Goal: Find specific page/section: Find specific page/section

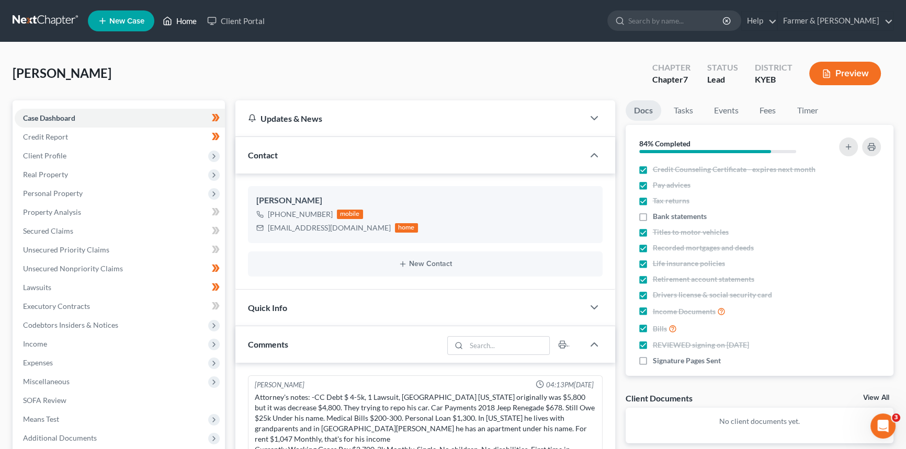
drag, startPoint x: 179, startPoint y: 15, endPoint x: 195, endPoint y: 42, distance: 31.8
click at [179, 15] on link "Home" at bounding box center [179, 21] width 44 height 19
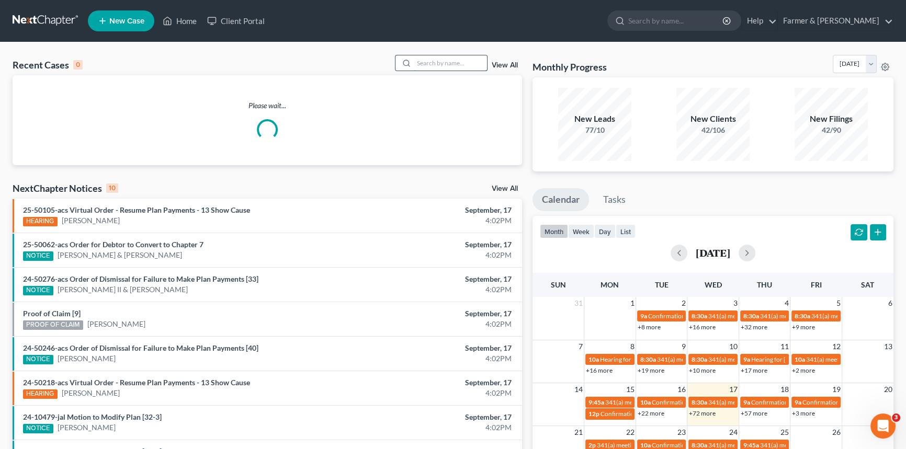
click at [456, 64] on input "search" at bounding box center [450, 62] width 73 height 15
type input "[PERSON_NAME]"
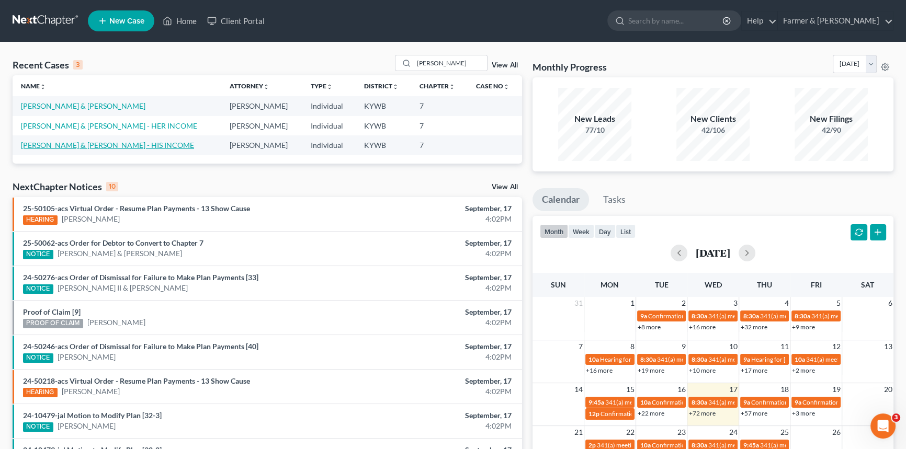
click at [67, 146] on link "[PERSON_NAME] & [PERSON_NAME] - HIS INCOME" at bounding box center [107, 145] width 173 height 9
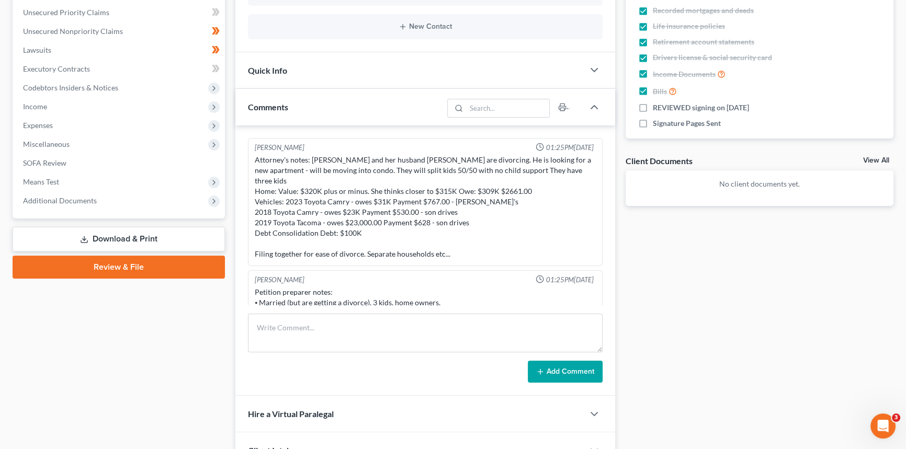
scroll to position [123, 0]
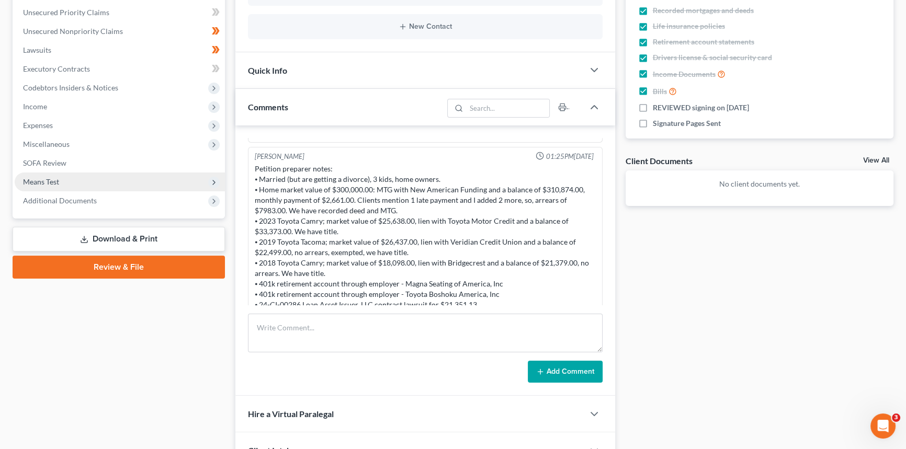
click at [55, 178] on span "Means Test" at bounding box center [41, 181] width 36 height 9
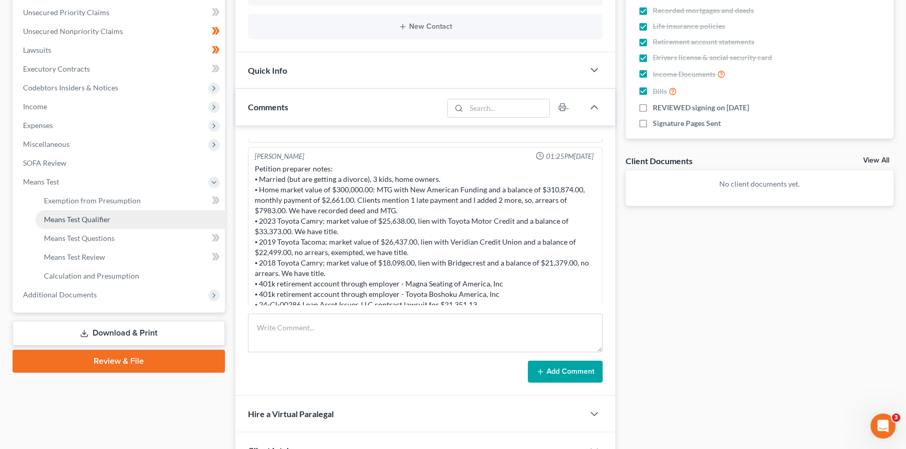
click at [64, 215] on span "Means Test Qualifier" at bounding box center [77, 219] width 66 height 9
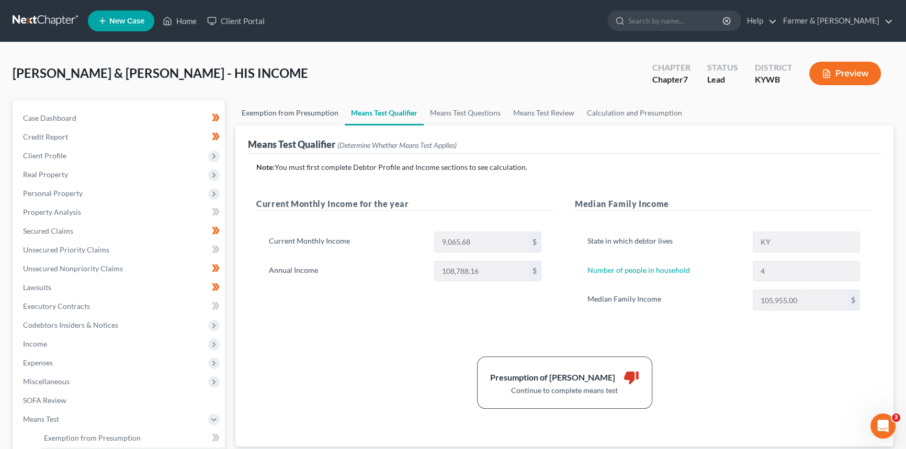
click at [279, 110] on link "Exemption from Presumption" at bounding box center [289, 112] width 109 height 25
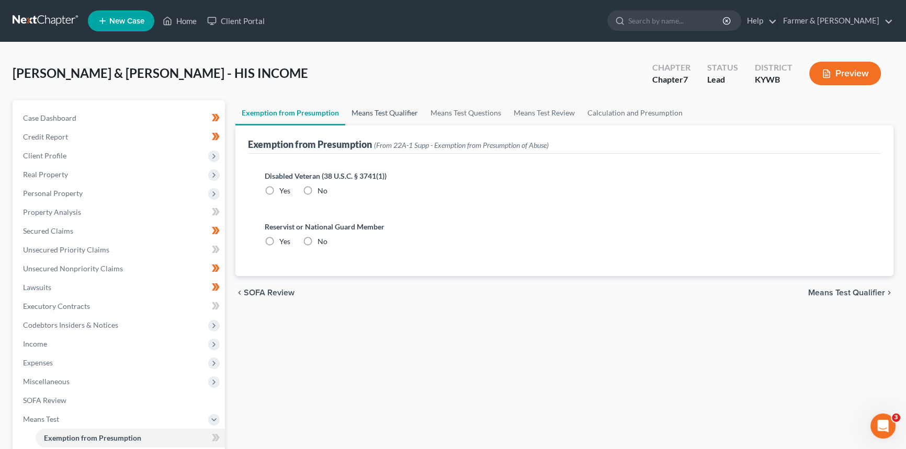
click at [380, 115] on link "Means Test Qualifier" at bounding box center [384, 112] width 79 height 25
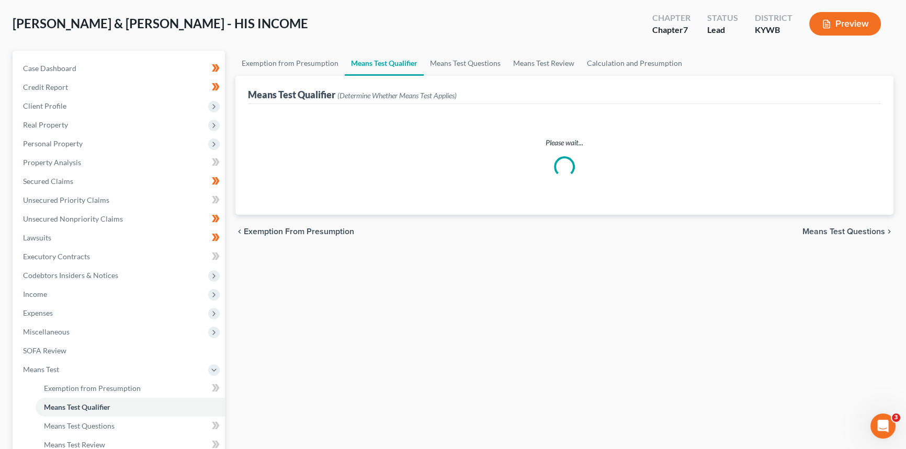
scroll to position [47, 0]
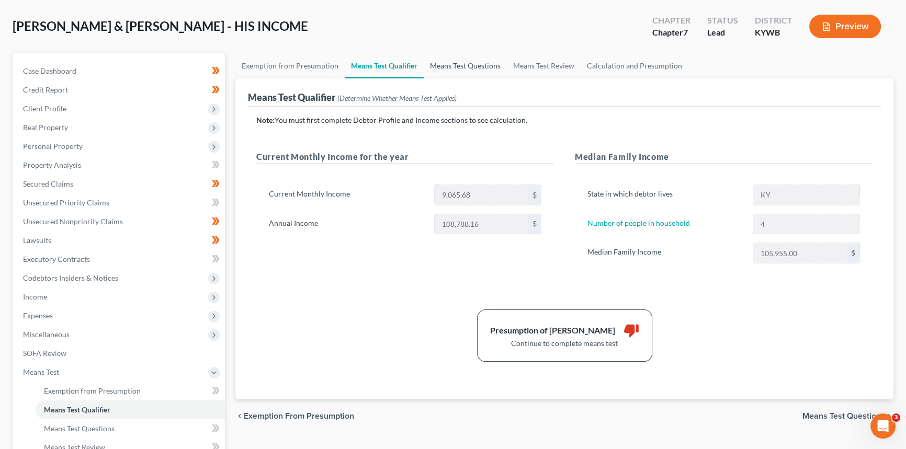
click at [490, 65] on link "Means Test Questions" at bounding box center [465, 65] width 83 height 25
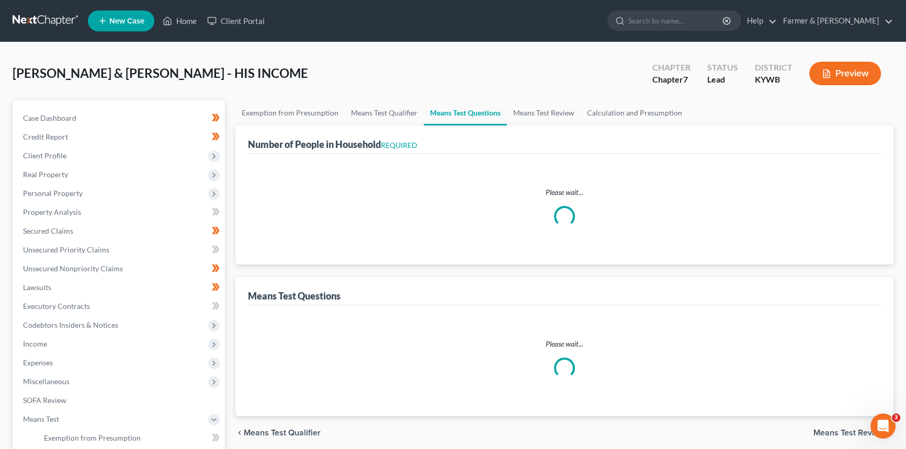
select select "1"
select select "60"
select select "1"
select select "60"
select select "1"
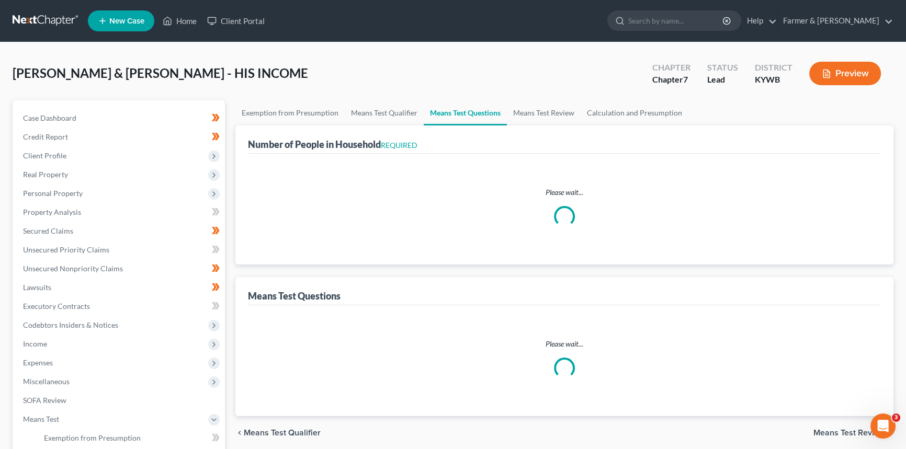
select select "60"
select select "0"
select select "60"
select select "5"
select select "3"
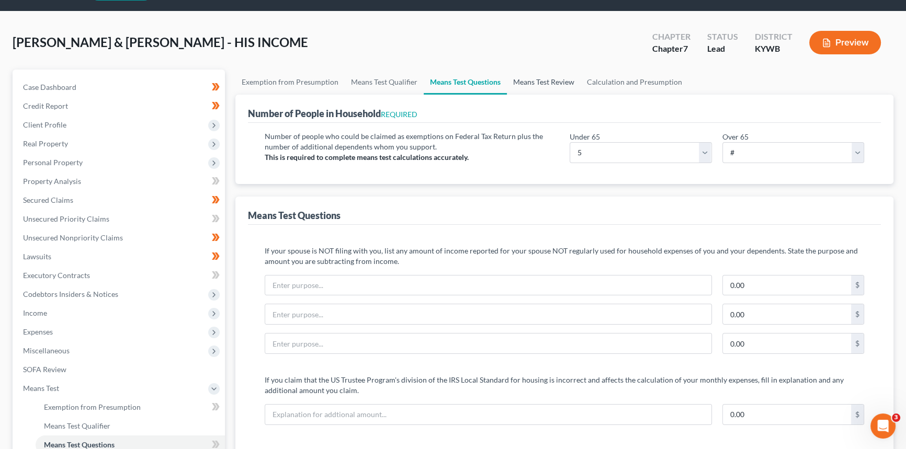
scroll to position [47, 0]
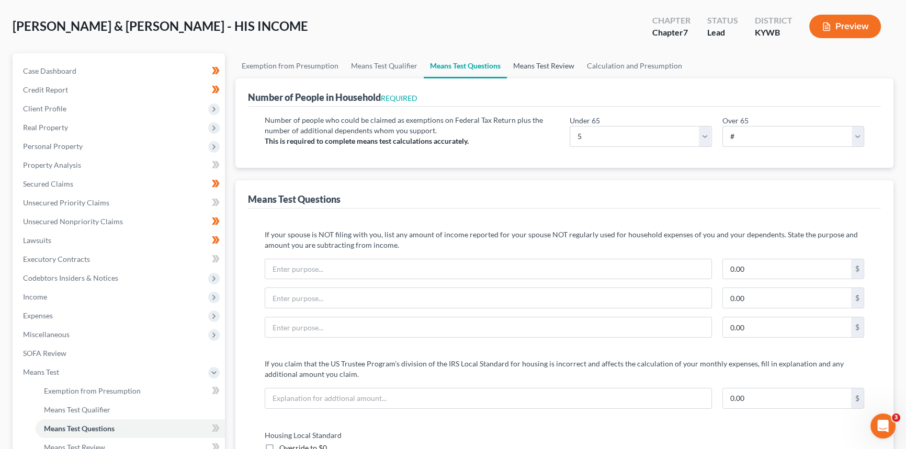
click at [555, 66] on link "Means Test Review" at bounding box center [544, 65] width 74 height 25
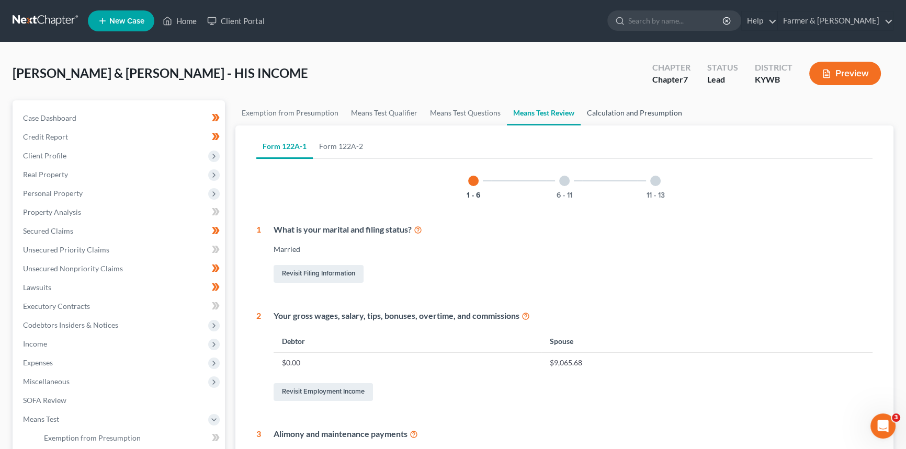
click at [611, 114] on link "Calculation and Presumption" at bounding box center [634, 112] width 108 height 25
click at [184, 21] on link "Home" at bounding box center [179, 21] width 44 height 19
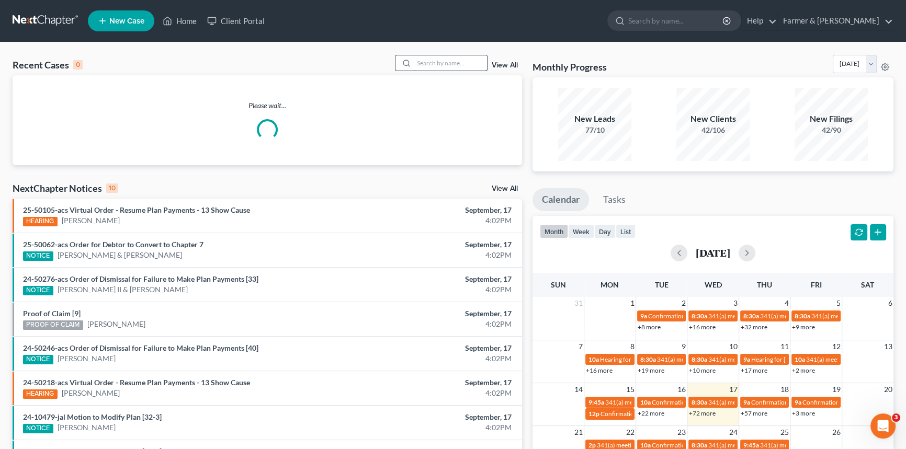
click at [441, 65] on input "search" at bounding box center [450, 62] width 73 height 15
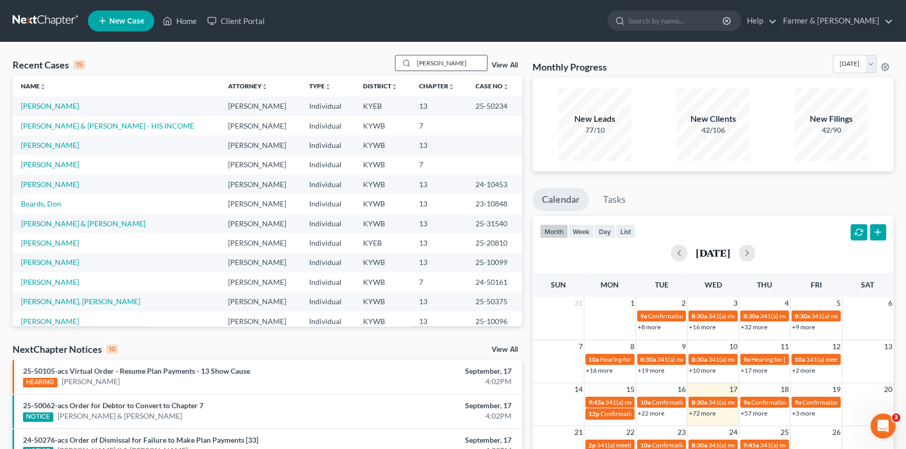
type input "[PERSON_NAME]"
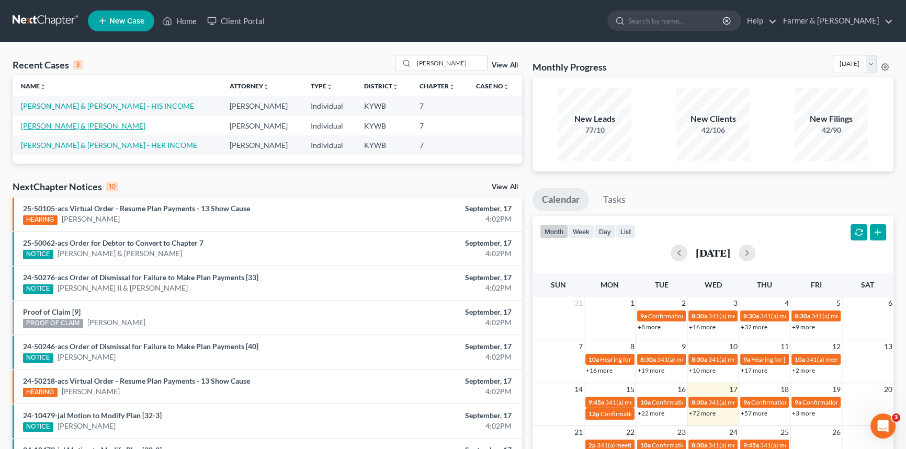
click at [73, 128] on link "[PERSON_NAME] & [PERSON_NAME]" at bounding box center [83, 125] width 124 height 9
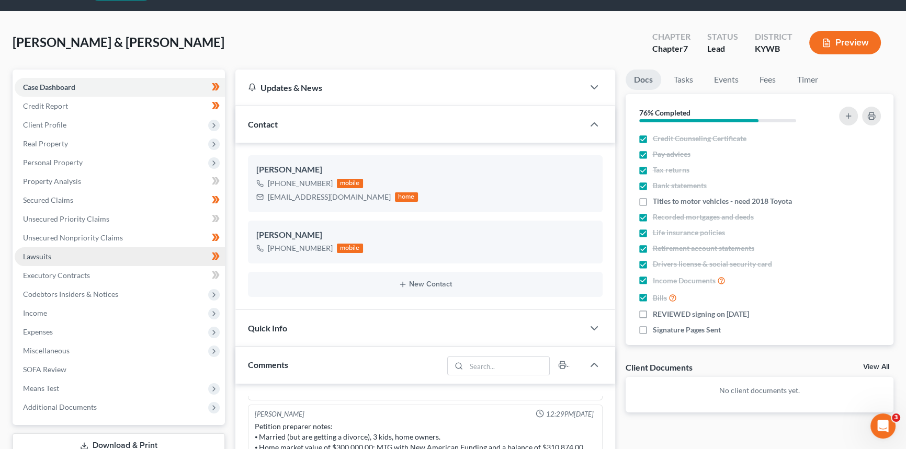
scroll to position [47, 0]
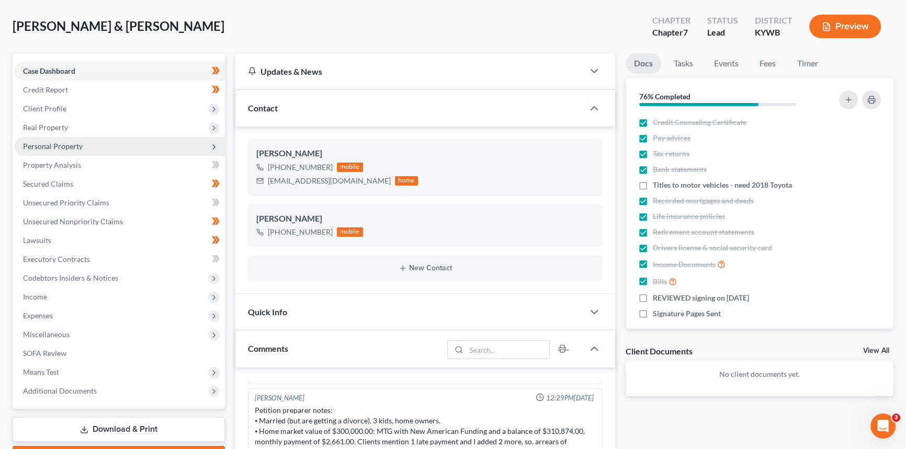
click at [61, 145] on span "Personal Property" at bounding box center [53, 146] width 60 height 9
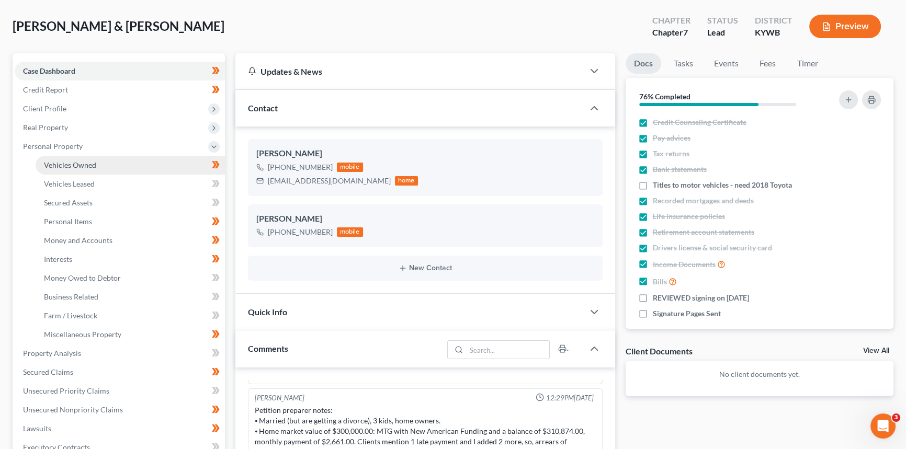
click at [69, 166] on span "Vehicles Owned" at bounding box center [70, 165] width 52 height 9
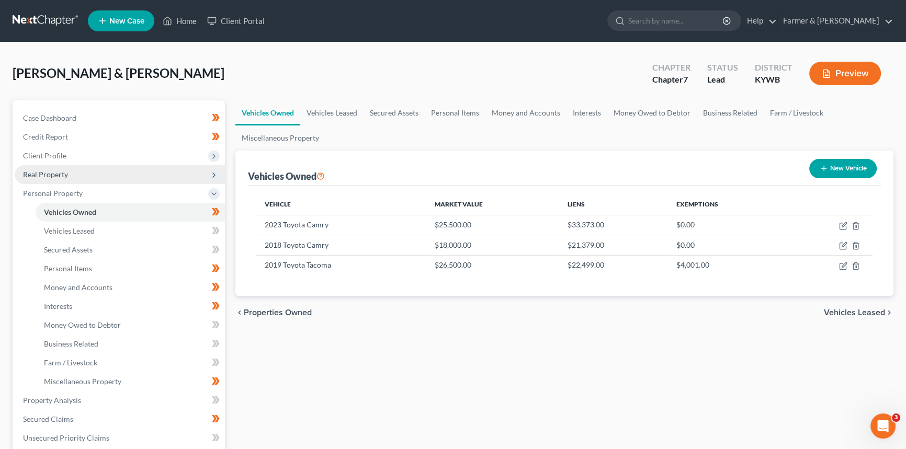
click at [77, 176] on span "Real Property" at bounding box center [120, 174] width 210 height 19
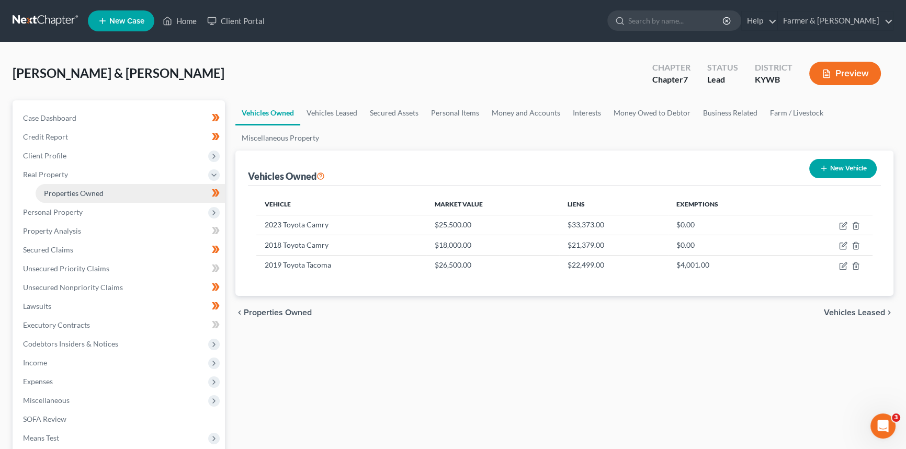
click at [79, 192] on span "Properties Owned" at bounding box center [74, 193] width 60 height 9
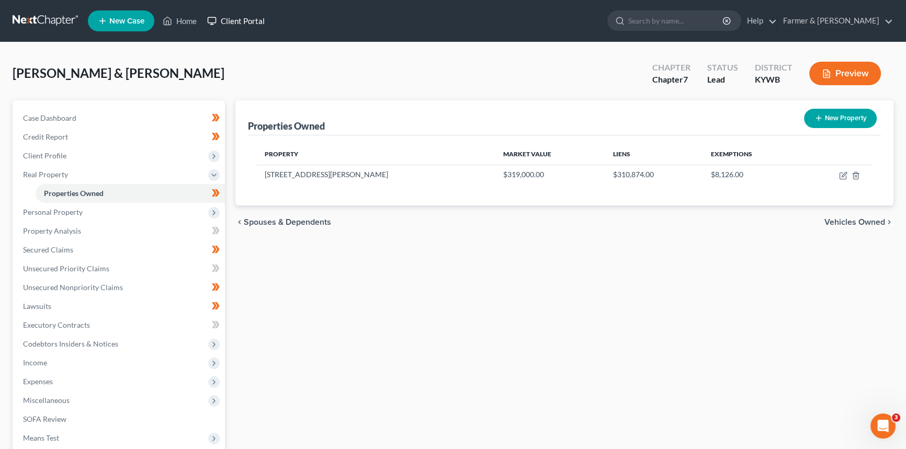
click at [704, 22] on input "search" at bounding box center [676, 20] width 96 height 19
click at [181, 18] on link "Home" at bounding box center [179, 21] width 44 height 19
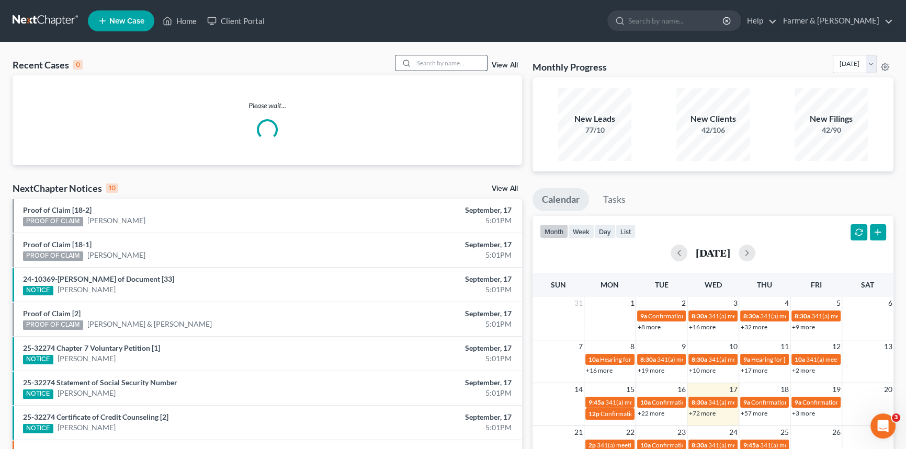
click at [440, 60] on input "search" at bounding box center [450, 62] width 73 height 15
type input "24-70061"
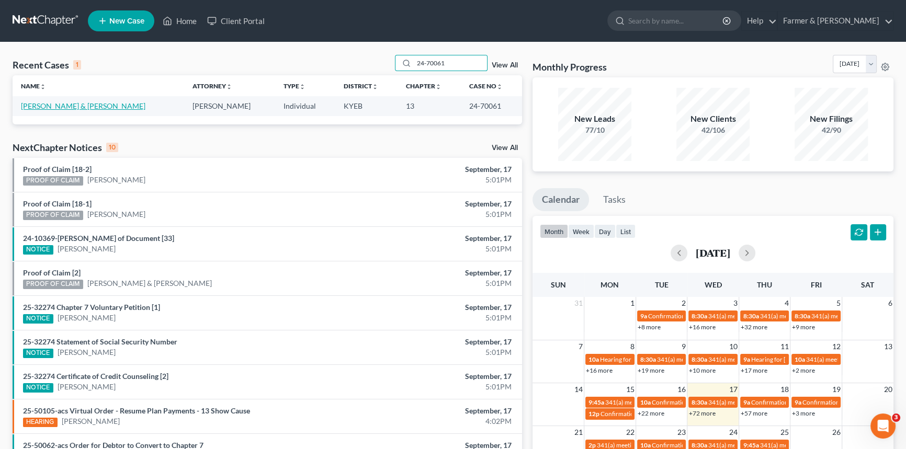
click at [71, 104] on link "[PERSON_NAME] & [PERSON_NAME]" at bounding box center [83, 105] width 124 height 9
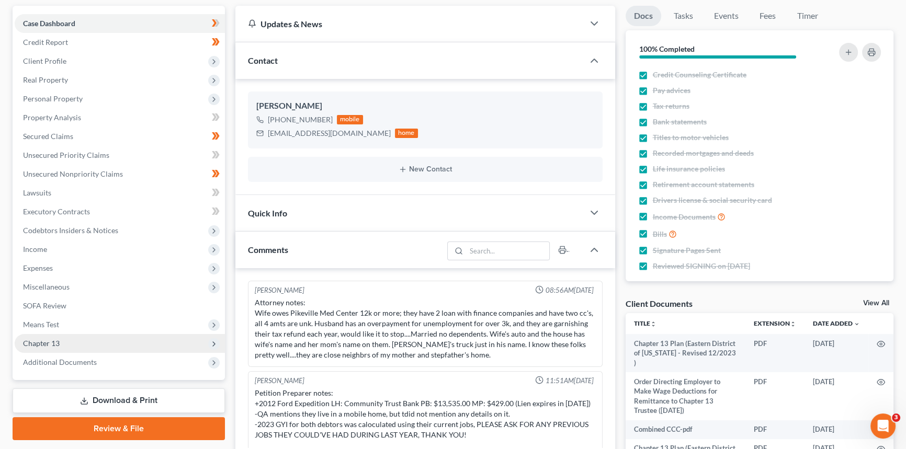
scroll to position [162, 0]
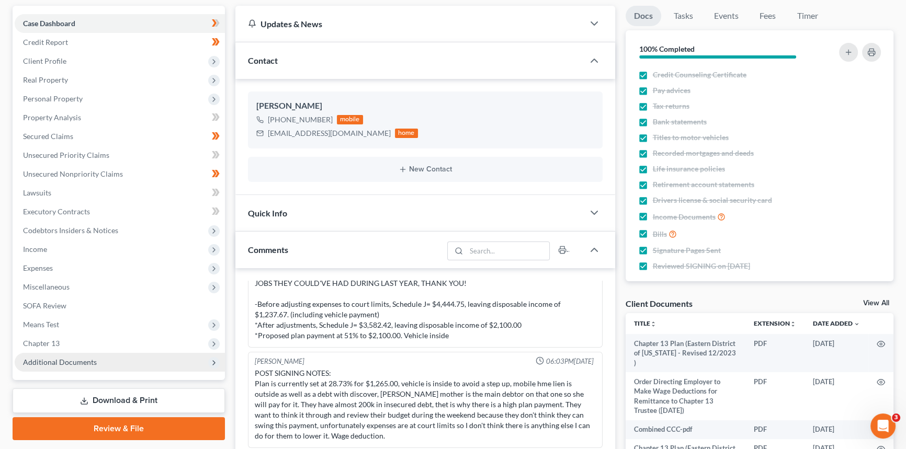
click at [59, 361] on span "Additional Documents" at bounding box center [60, 362] width 74 height 9
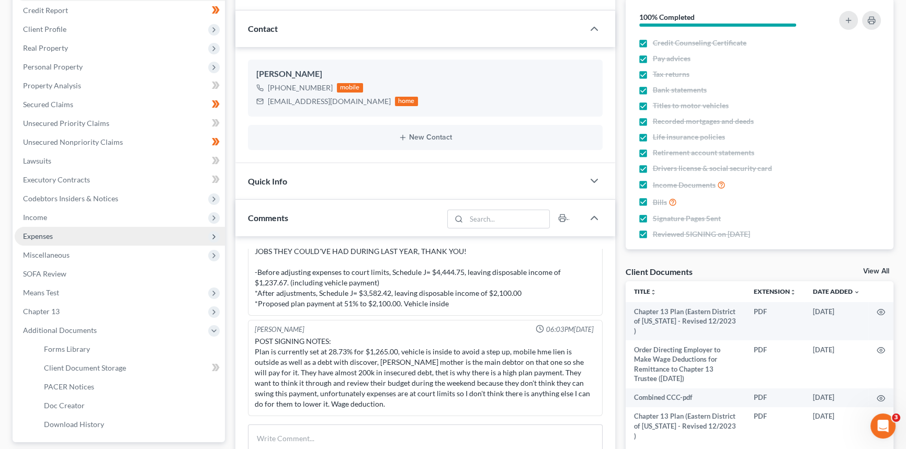
scroll to position [142, 0]
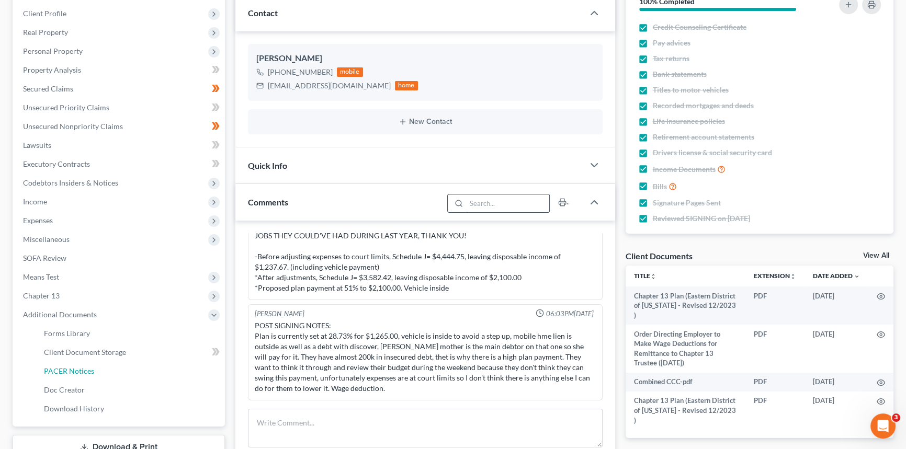
drag, startPoint x: 60, startPoint y: 369, endPoint x: 471, endPoint y: 193, distance: 446.7
click at [61, 369] on span "PACER Notices" at bounding box center [69, 371] width 50 height 9
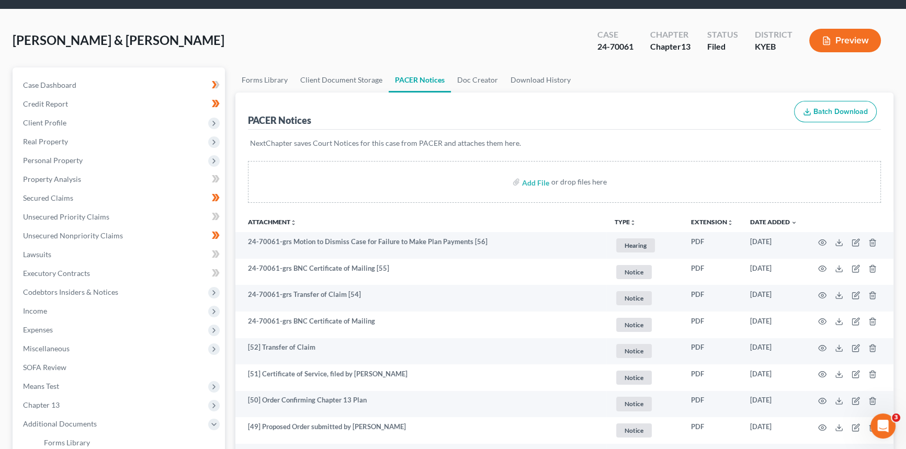
scroll to position [47, 0]
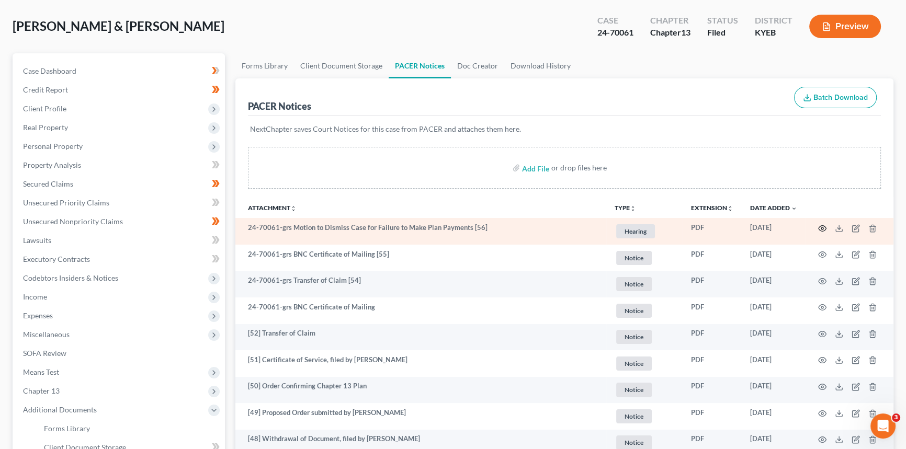
click at [821, 224] on icon "button" at bounding box center [822, 228] width 8 height 8
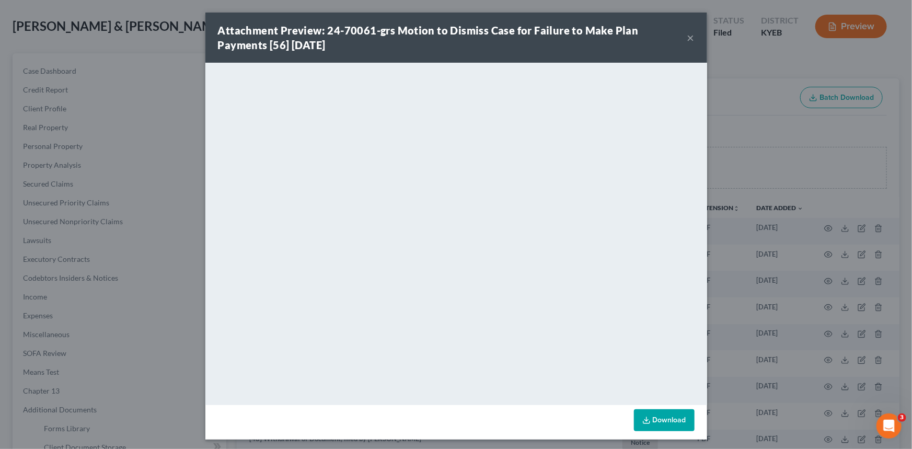
click at [692, 36] on div "Attachment Preview: 24-70061-grs Motion to Dismiss Case for Failure to Make Pla…" at bounding box center [456, 38] width 502 height 50
click at [688, 38] on button "×" at bounding box center [691, 37] width 7 height 13
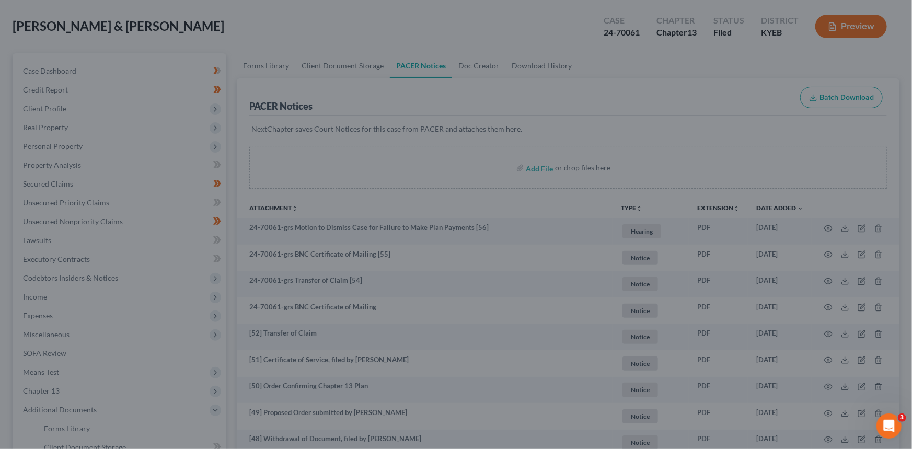
click at [664, 56] on button "×" at bounding box center [660, 61] width 6 height 11
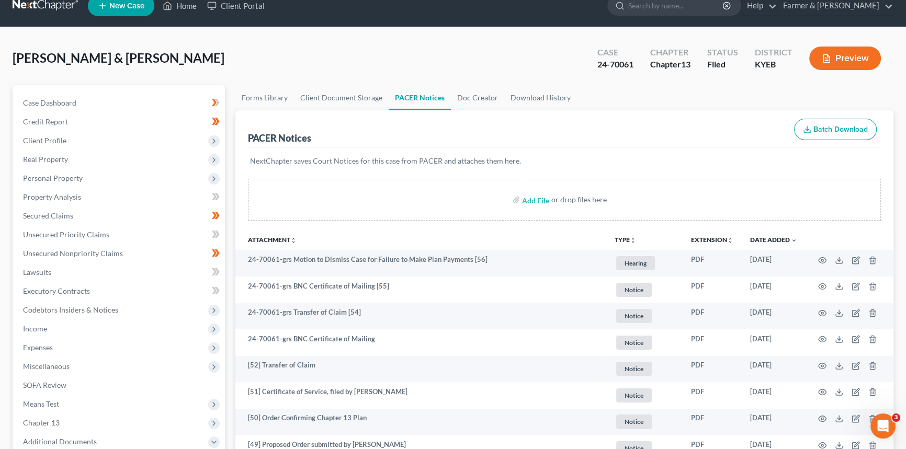
scroll to position [0, 0]
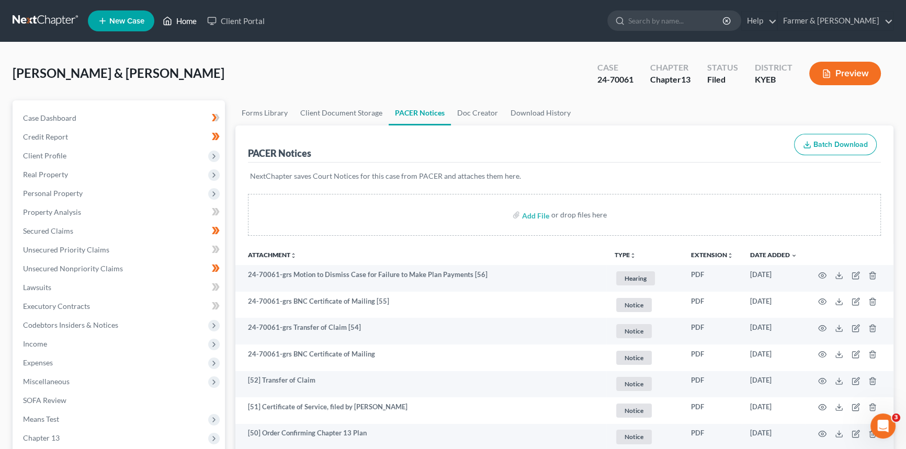
click at [182, 20] on link "Home" at bounding box center [179, 21] width 44 height 19
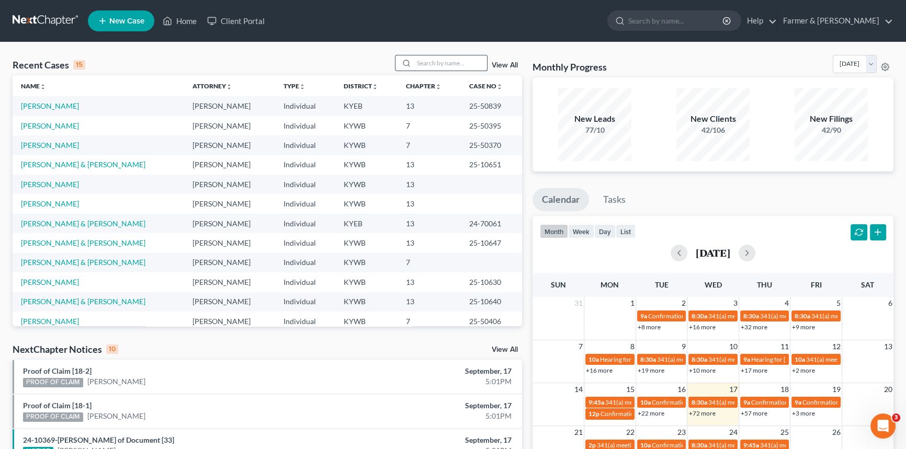
click at [424, 64] on input "search" at bounding box center [450, 62] width 73 height 15
type input "23-70395"
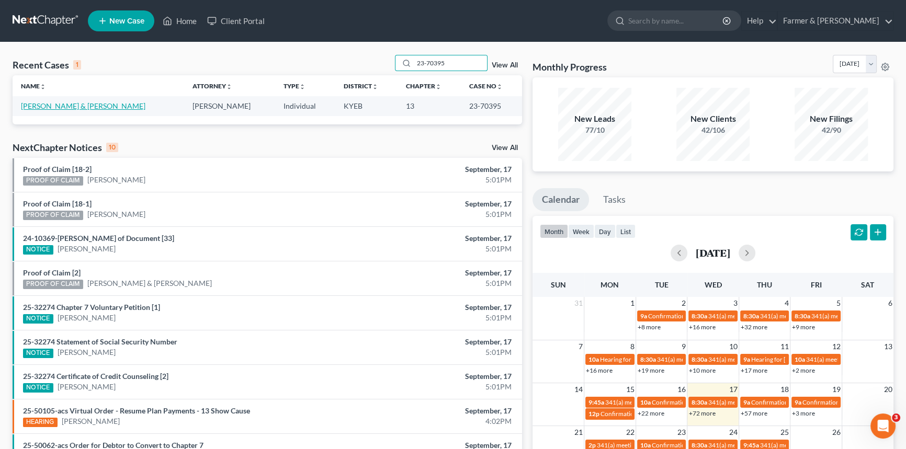
click at [99, 103] on link "[PERSON_NAME] & [PERSON_NAME]" at bounding box center [83, 105] width 124 height 9
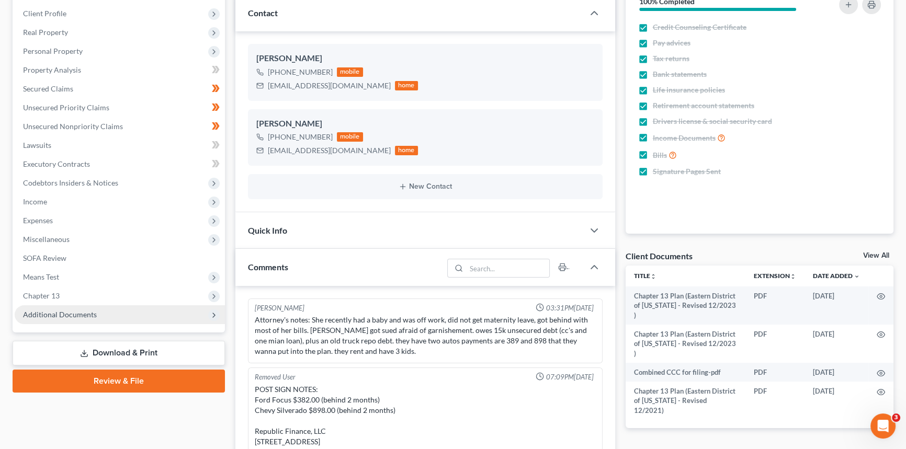
scroll to position [134, 0]
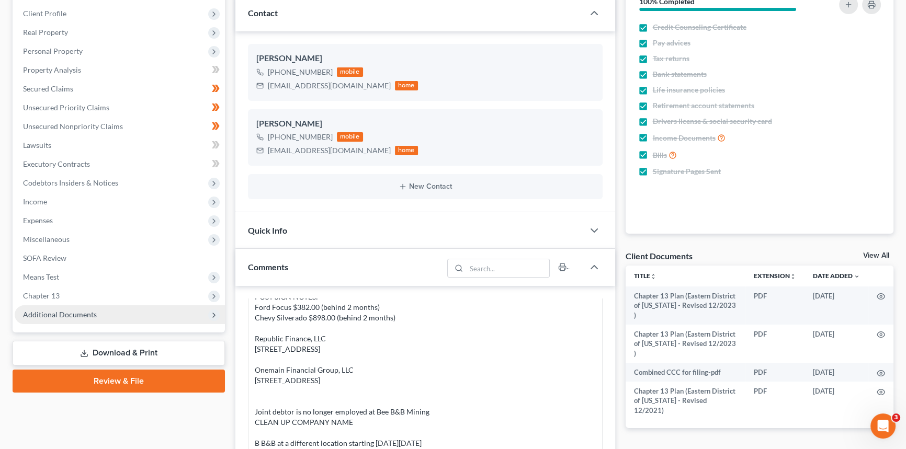
click at [77, 316] on span "Additional Documents" at bounding box center [60, 314] width 74 height 9
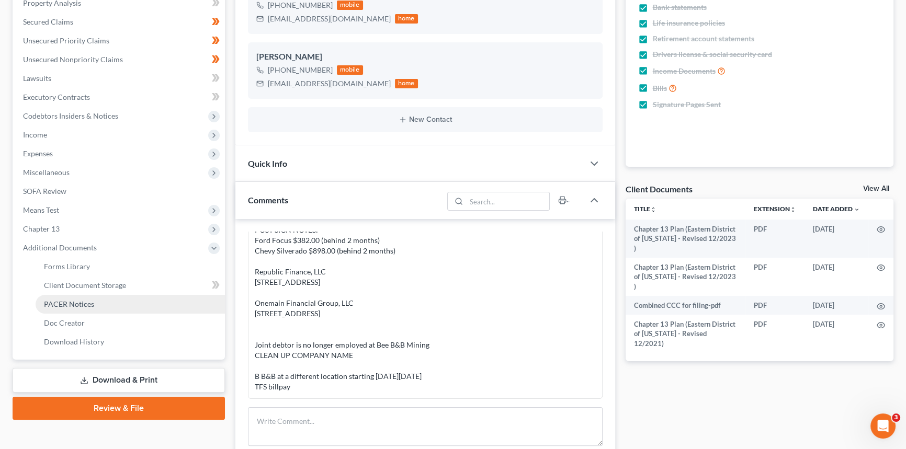
scroll to position [237, 0]
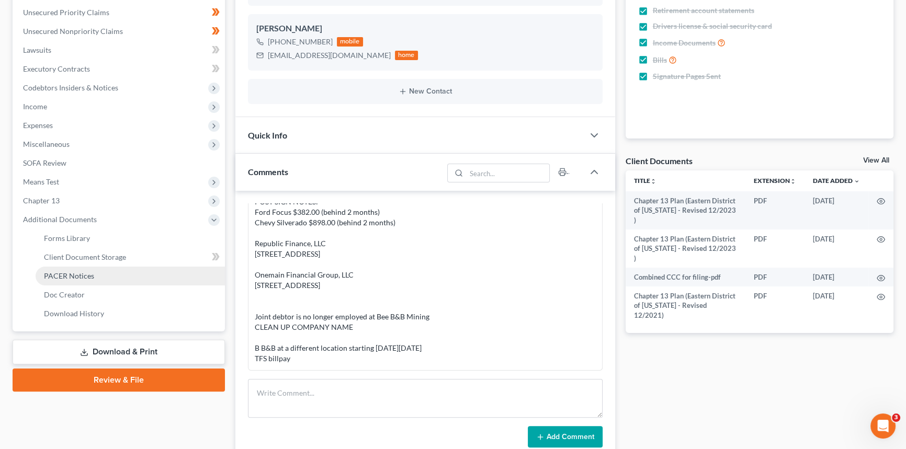
click at [64, 272] on span "PACER Notices" at bounding box center [69, 275] width 50 height 9
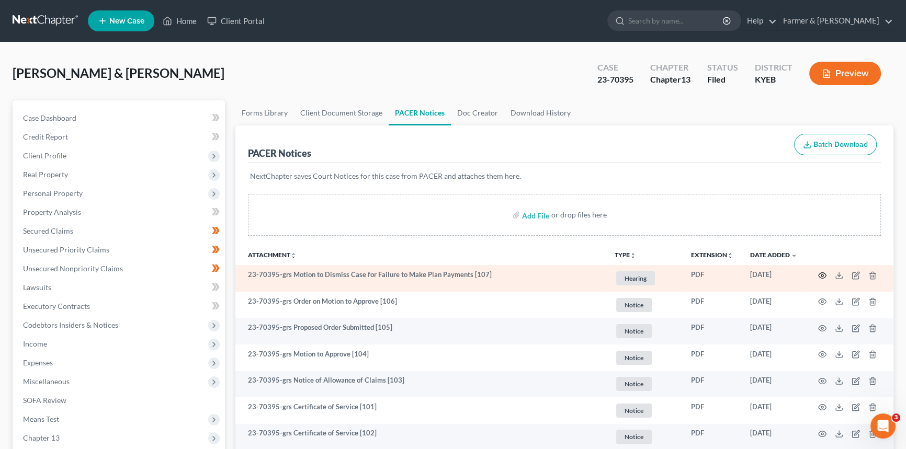
click at [821, 275] on circle "button" at bounding box center [822, 276] width 2 height 2
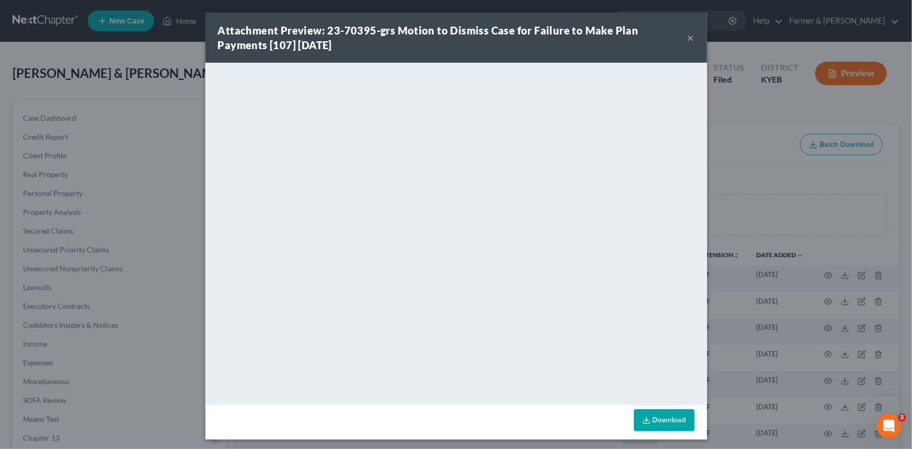
click at [690, 36] on button "×" at bounding box center [691, 37] width 7 height 13
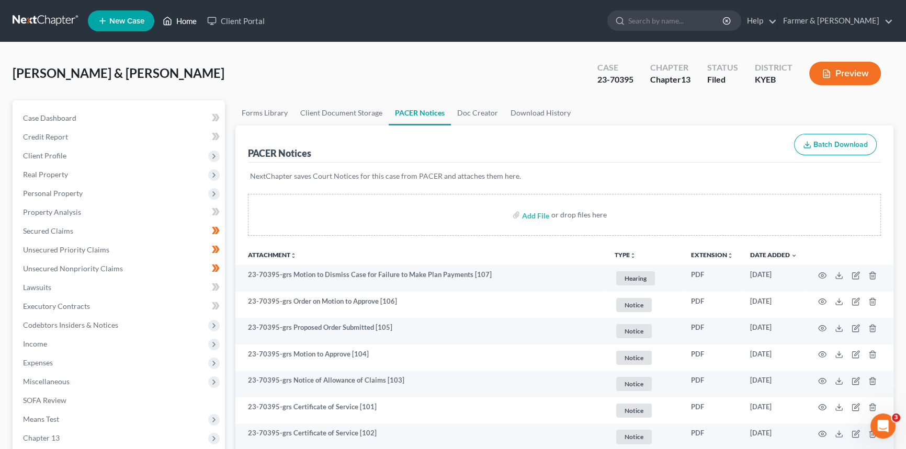
click at [188, 20] on link "Home" at bounding box center [179, 21] width 44 height 19
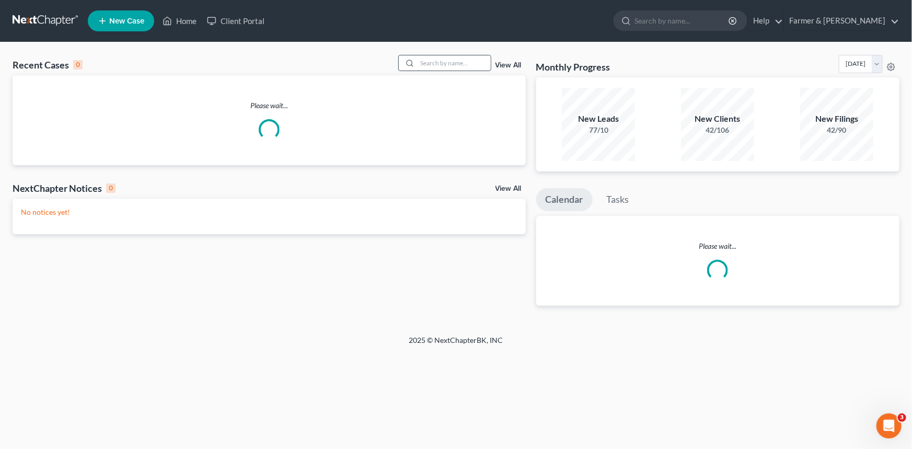
click at [453, 63] on input "search" at bounding box center [454, 62] width 73 height 15
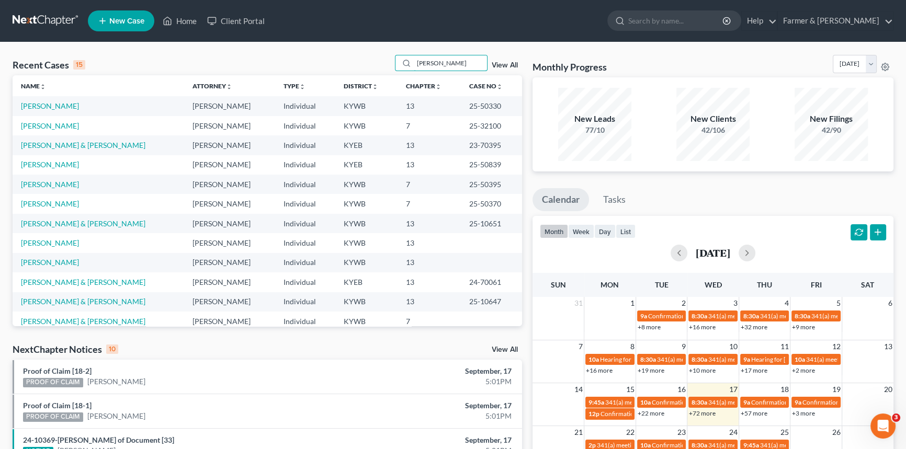
drag, startPoint x: 444, startPoint y: 65, endPoint x: 378, endPoint y: 64, distance: 66.4
click at [378, 64] on div "Recent Cases 15 [PERSON_NAME] View All" at bounding box center [267, 65] width 509 height 20
type input "Adkim"
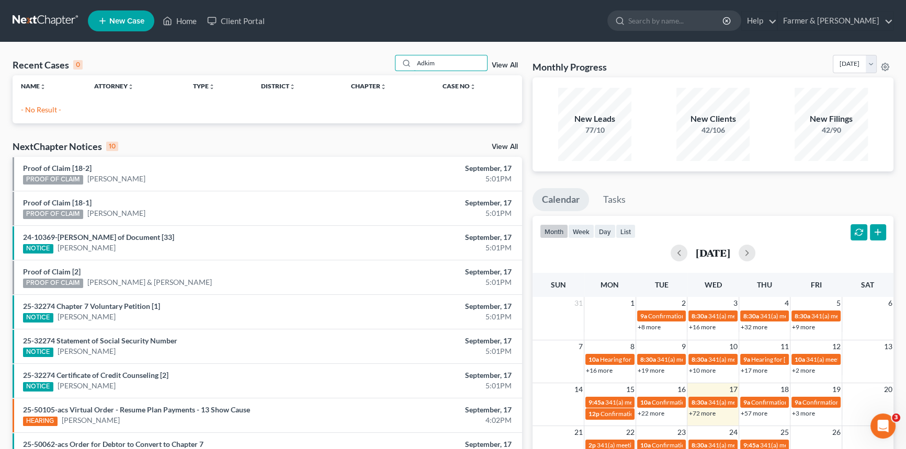
drag, startPoint x: 447, startPoint y: 63, endPoint x: 368, endPoint y: 63, distance: 79.5
click at [368, 63] on div "Recent Cases 0 Adkim View All" at bounding box center [267, 65] width 509 height 20
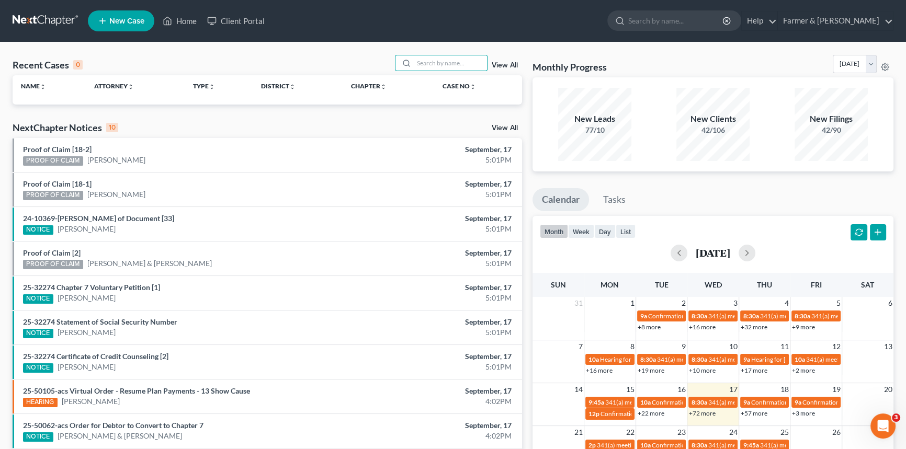
click at [304, 59] on div "Recent Cases 0 View All" at bounding box center [267, 65] width 509 height 20
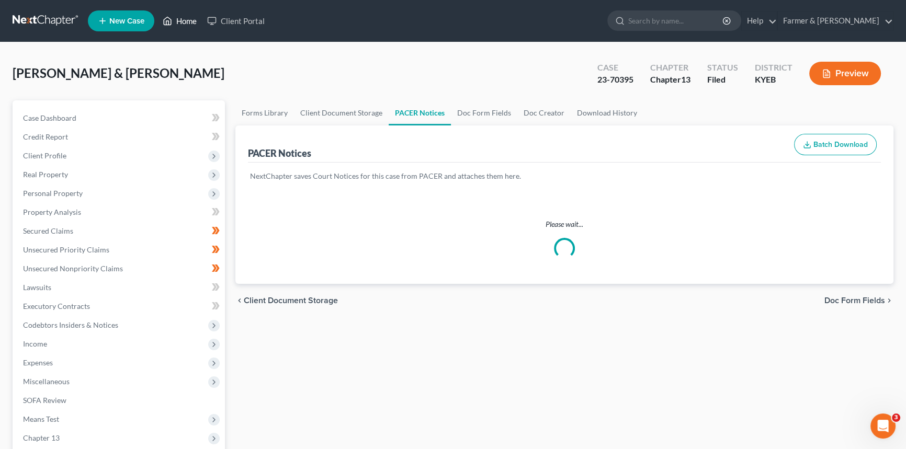
click at [175, 26] on link "Home" at bounding box center [179, 21] width 44 height 19
click at [177, 21] on link "Home" at bounding box center [179, 21] width 44 height 19
click at [185, 19] on link "Home" at bounding box center [179, 21] width 44 height 19
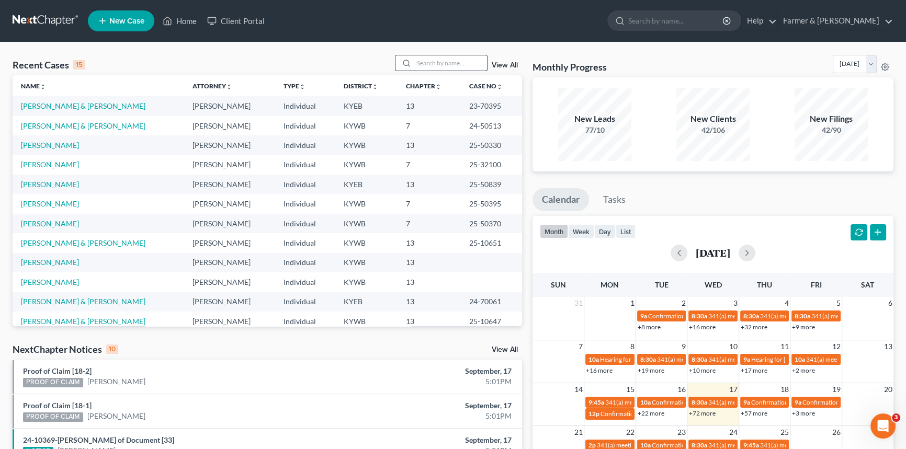
click at [436, 62] on input "search" at bounding box center [450, 62] width 73 height 15
type input "[PERSON_NAME]"
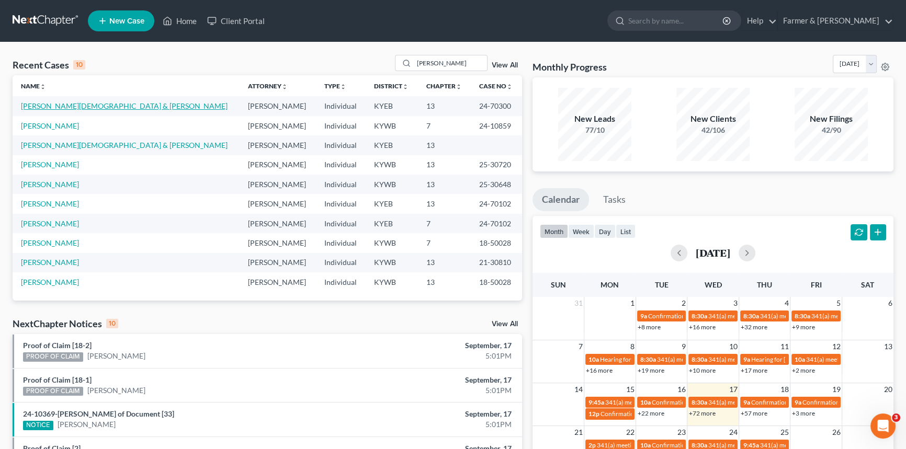
click at [45, 107] on link "[PERSON_NAME][DEMOGRAPHIC_DATA] & [PERSON_NAME]" at bounding box center [124, 105] width 207 height 9
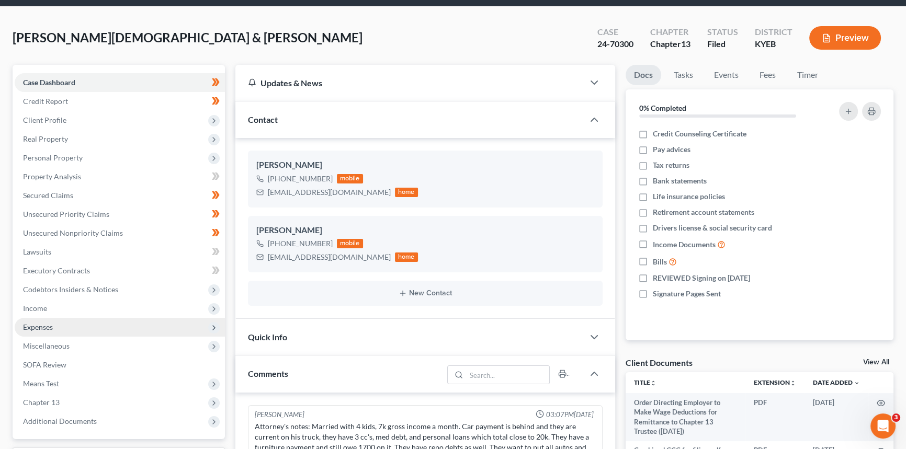
scroll to position [95, 0]
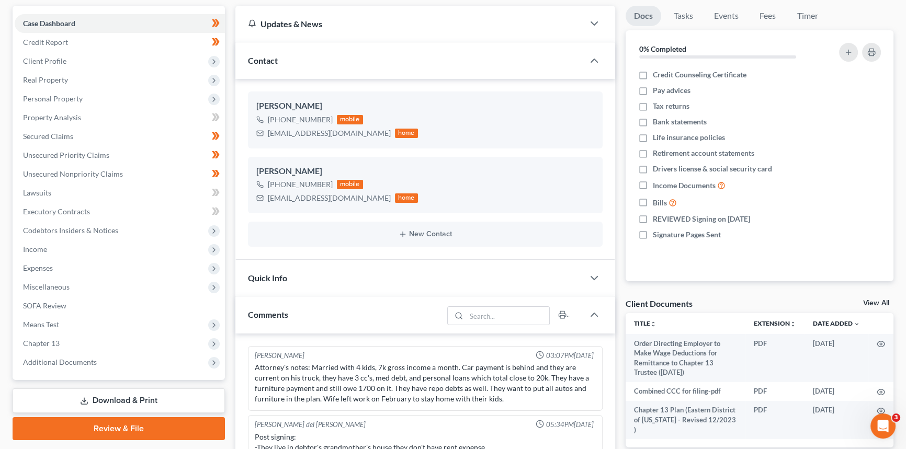
drag, startPoint x: 223, startPoint y: 364, endPoint x: 0, endPoint y: 366, distance: 223.3
click at [223, 364] on span "Additional Documents" at bounding box center [120, 362] width 210 height 19
click at [60, 362] on span "Additional Documents" at bounding box center [60, 362] width 74 height 9
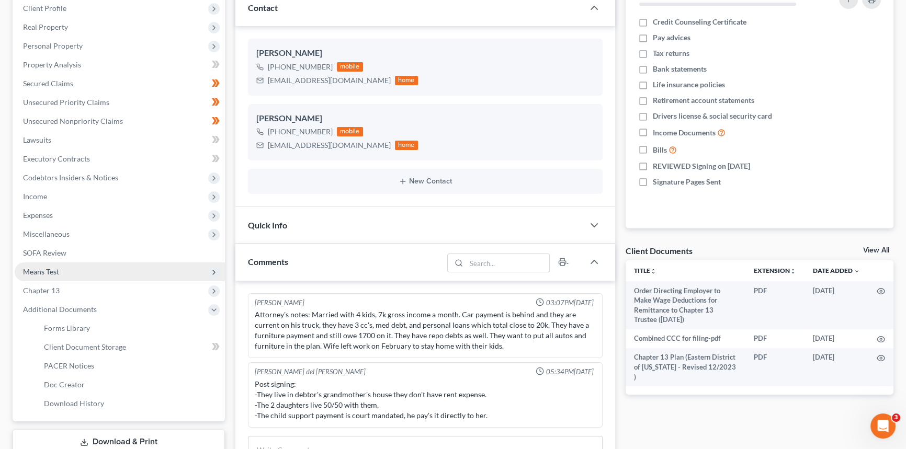
scroll to position [237, 0]
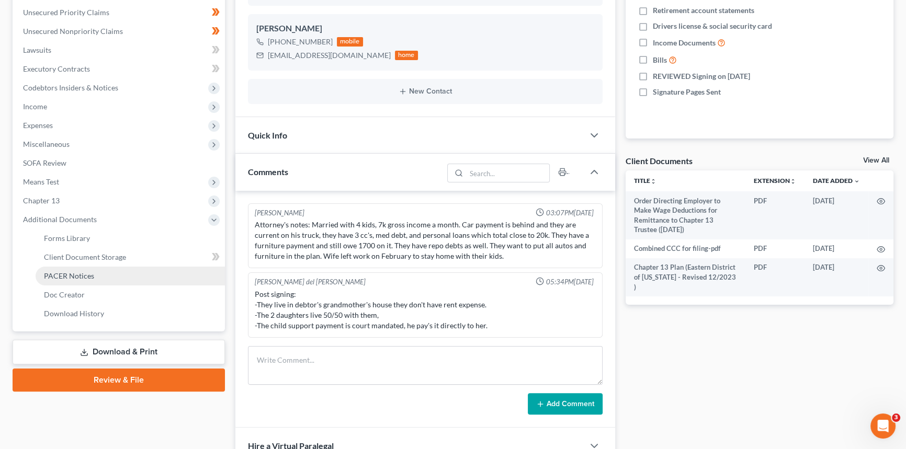
drag, startPoint x: 73, startPoint y: 279, endPoint x: 65, endPoint y: 278, distance: 7.9
click at [73, 279] on span "PACER Notices" at bounding box center [69, 275] width 50 height 9
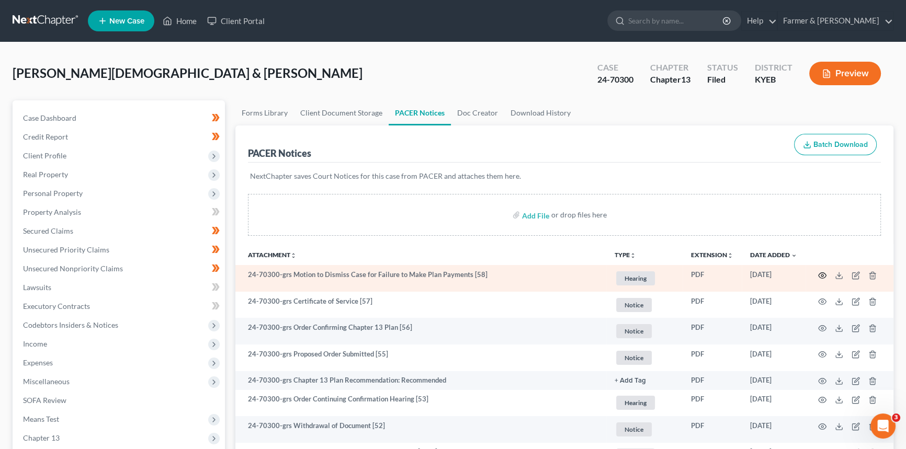
click at [821, 273] on icon "button" at bounding box center [822, 275] width 8 height 8
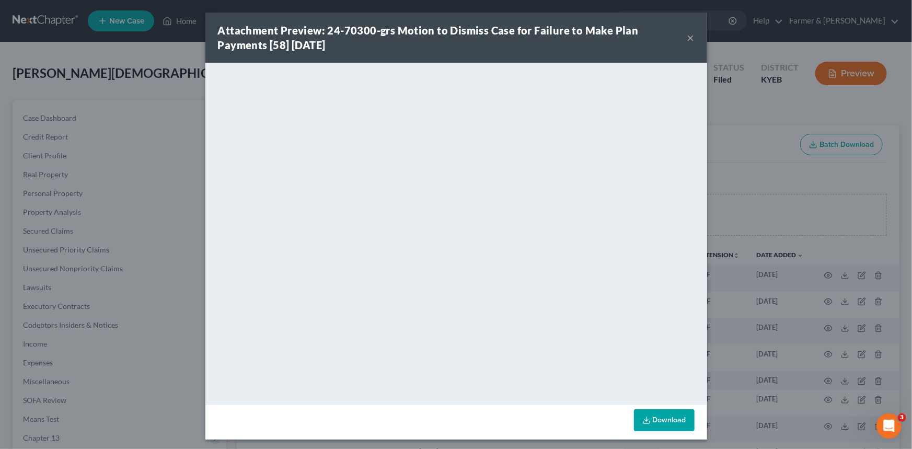
drag, startPoint x: 686, startPoint y: 38, endPoint x: 685, endPoint y: 32, distance: 5.8
click at [688, 38] on button "×" at bounding box center [691, 37] width 7 height 13
click at [688, 36] on button "×" at bounding box center [691, 37] width 7 height 13
click at [688, 32] on button "×" at bounding box center [691, 37] width 7 height 13
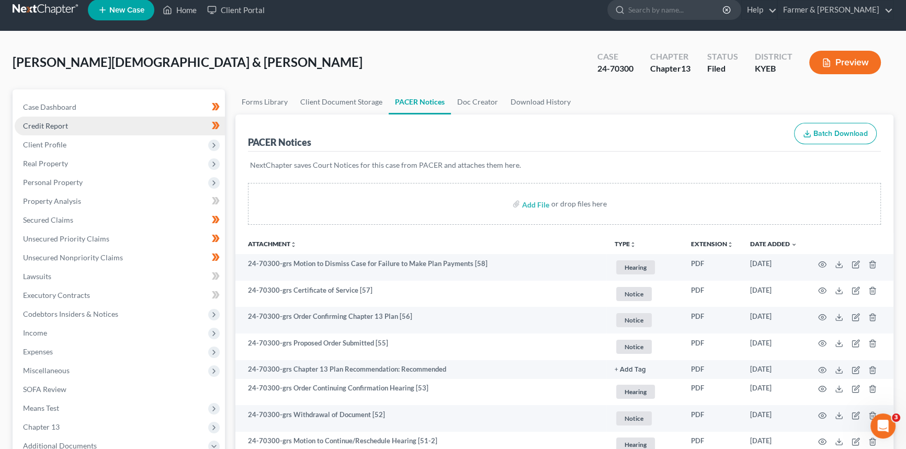
scroll to position [47, 0]
